Goal: Check status

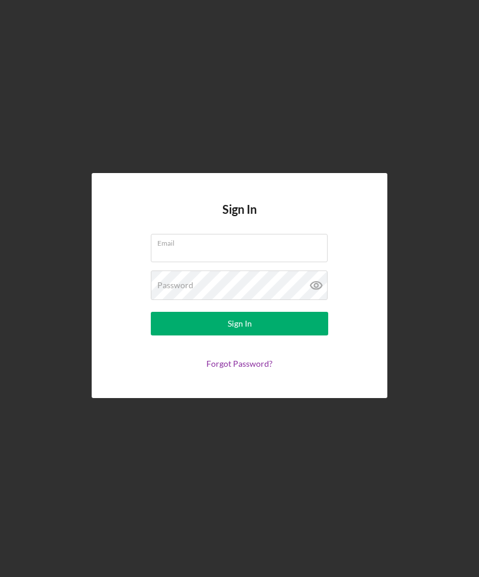
scroll to position [38, 0]
type input "[EMAIL_ADDRESS][DOMAIN_NAME]"
click at [239, 312] on button "Sign In" at bounding box center [239, 324] width 177 height 24
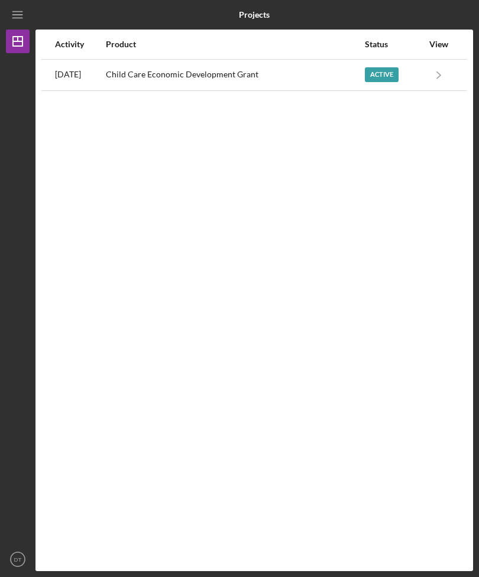
click at [431, 77] on icon "Icon/Navigate" at bounding box center [438, 74] width 27 height 27
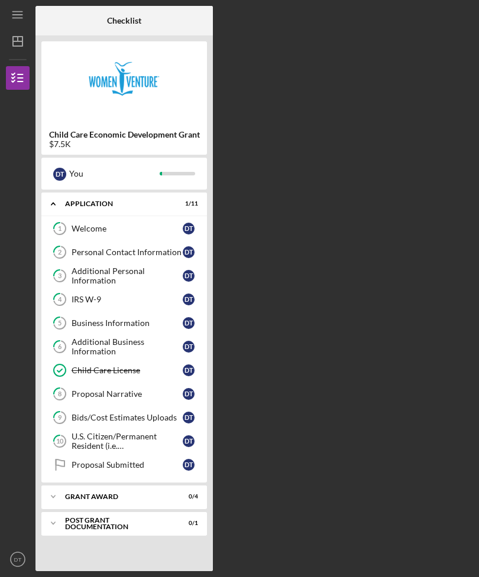
click at [178, 502] on div "Icon/Expander Grant Award 0 / 4" at bounding box center [123, 497] width 165 height 24
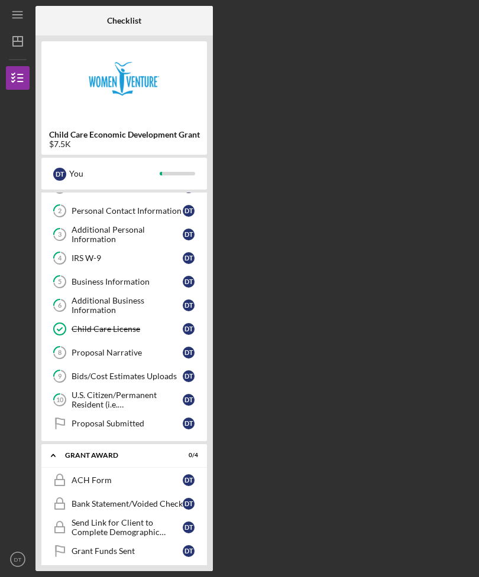
scroll to position [40, 0]
